Goal: Information Seeking & Learning: Understand process/instructions

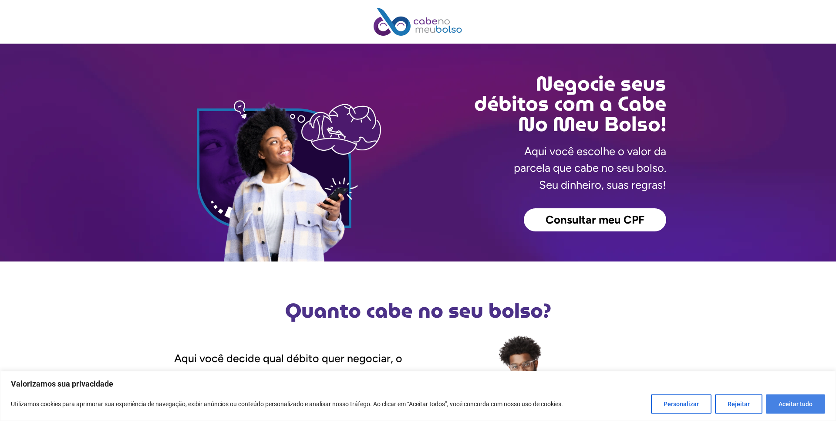
click at [805, 398] on button "Aceitar tudo" at bounding box center [795, 403] width 59 height 19
checkbox input "true"
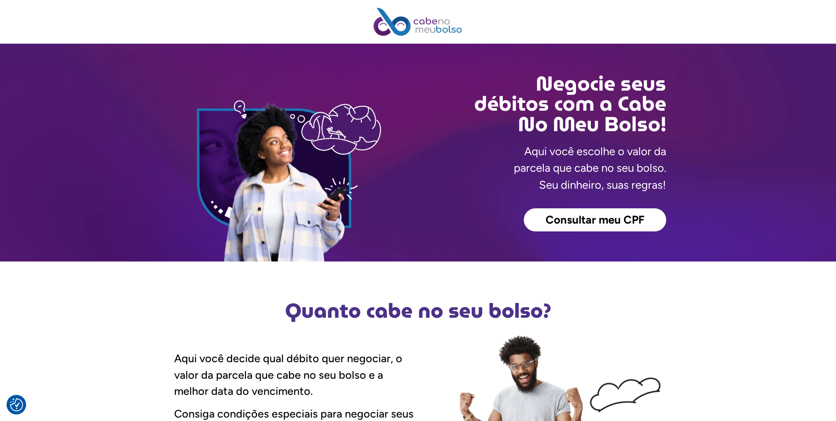
click at [583, 212] on link "Consultar meu CPF" at bounding box center [595, 220] width 142 height 24
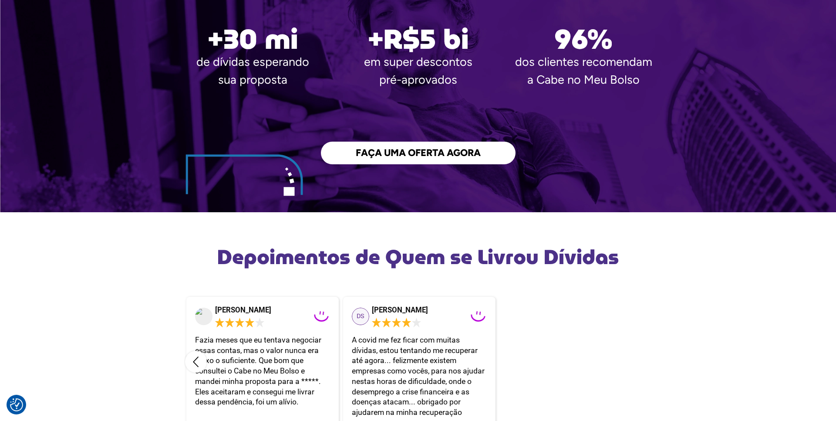
scroll to position [1481, 0]
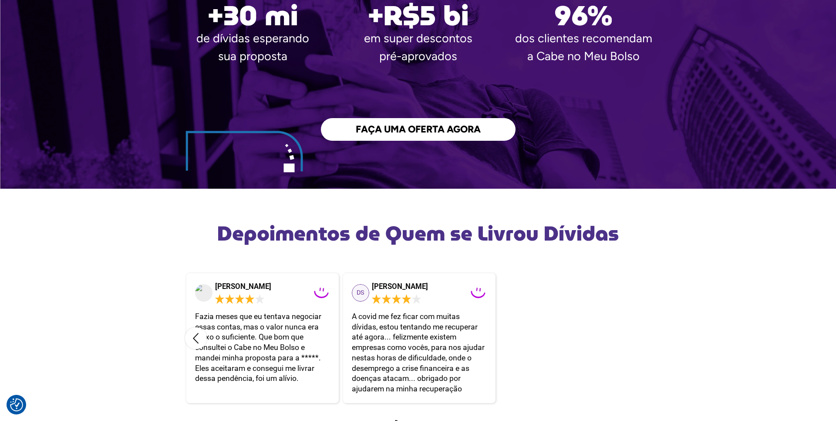
click at [429, 125] on span "FAÇA UMA OFERTA AGORA" at bounding box center [418, 130] width 125 height 10
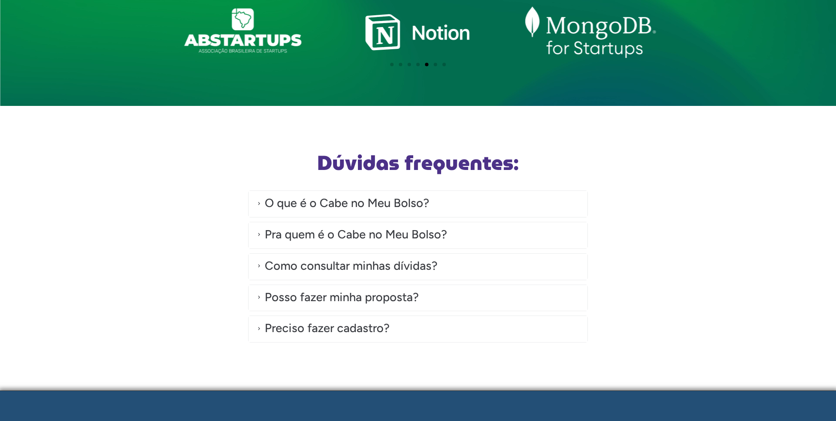
scroll to position [2428, 0]
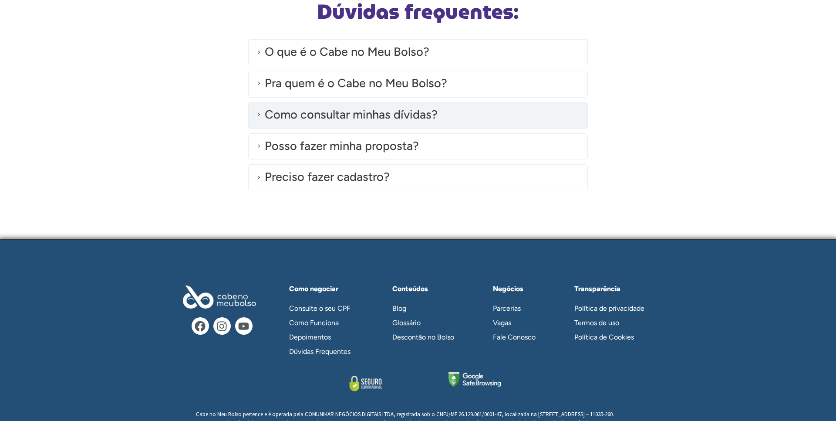
click at [391, 119] on div "Como consultar minhas dívidas?" at bounding box center [351, 115] width 173 height 18
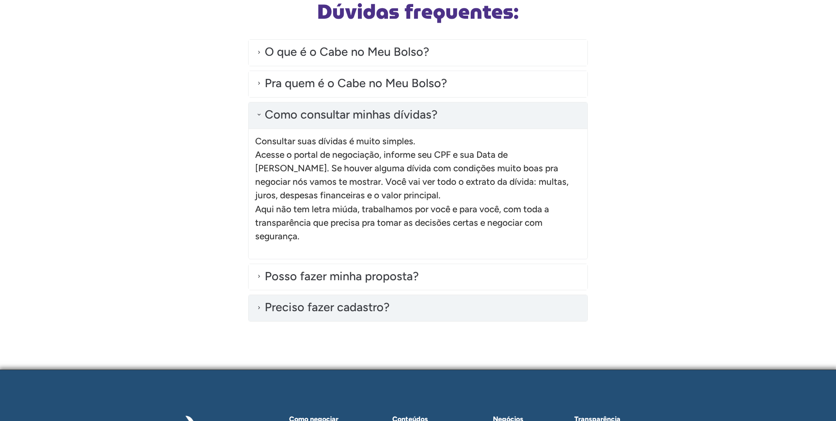
click at [341, 305] on div "Preciso fazer cadastro?" at bounding box center [327, 307] width 125 height 18
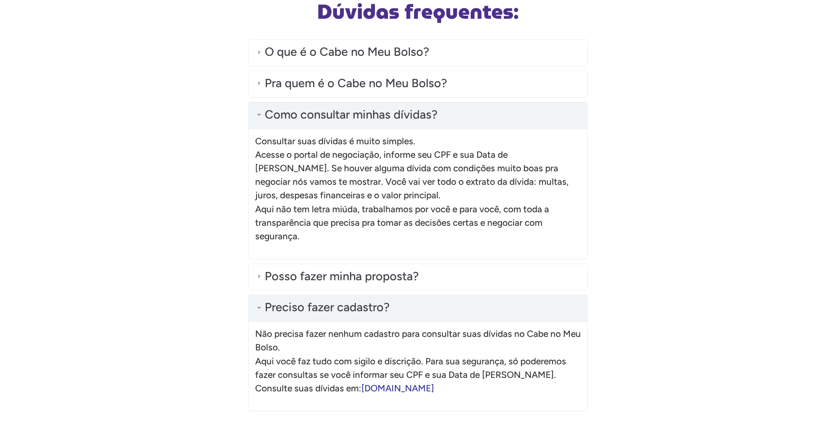
click at [403, 392] on link "[DOMAIN_NAME]" at bounding box center [397, 387] width 73 height 11
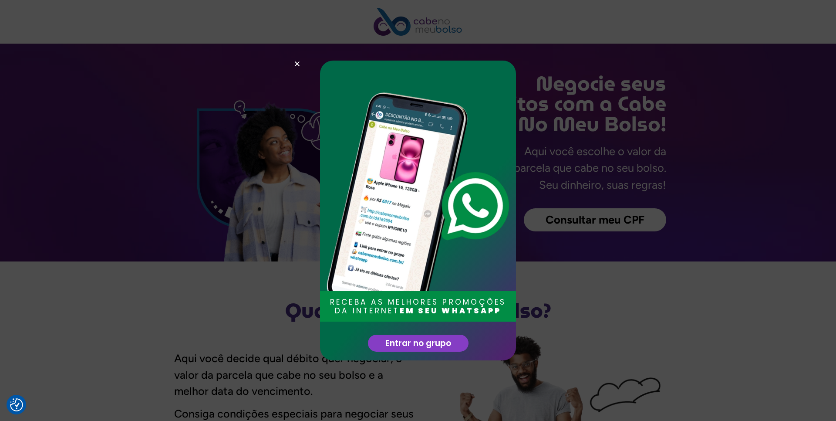
click at [582, 151] on div "RECEBA AS MELHORES PROMOÇÕES DA INTERNET EM SEU WHATSAPP Entrar no grupo" at bounding box center [418, 210] width 836 height 421
